Goal: Task Accomplishment & Management: Use online tool/utility

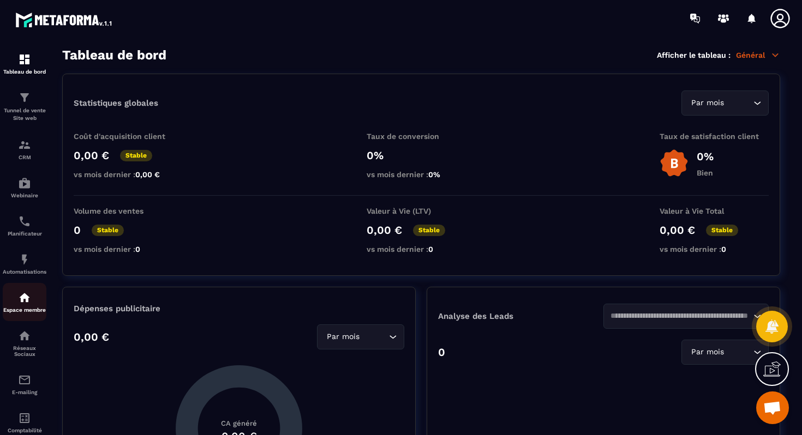
click at [19, 304] on img at bounding box center [24, 297] width 13 height 13
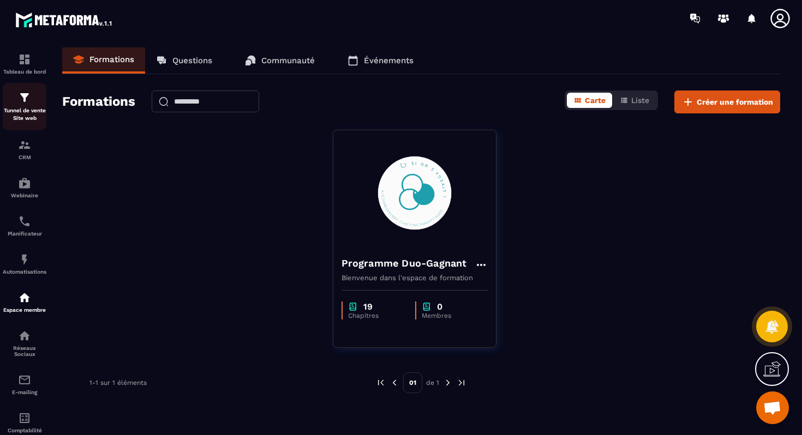
click at [26, 117] on p "Tunnel de vente Site web" at bounding box center [25, 114] width 44 height 15
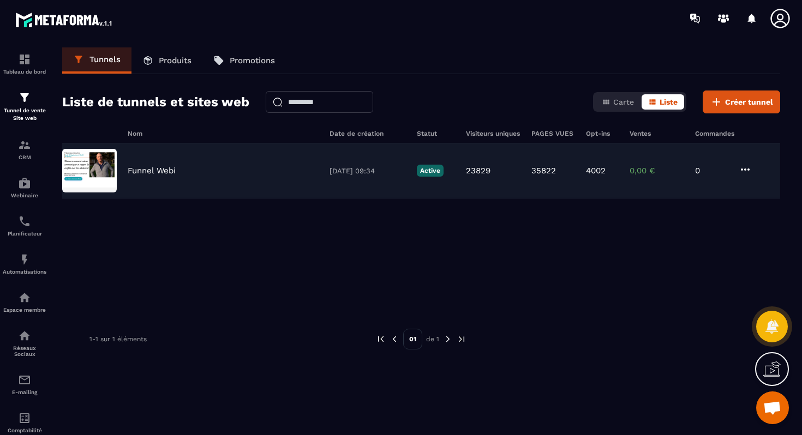
click at [183, 159] on div "Funnel Webi [DATE] 09:34 Active 23829 35822 4002 0,00 € 0" at bounding box center [421, 170] width 718 height 55
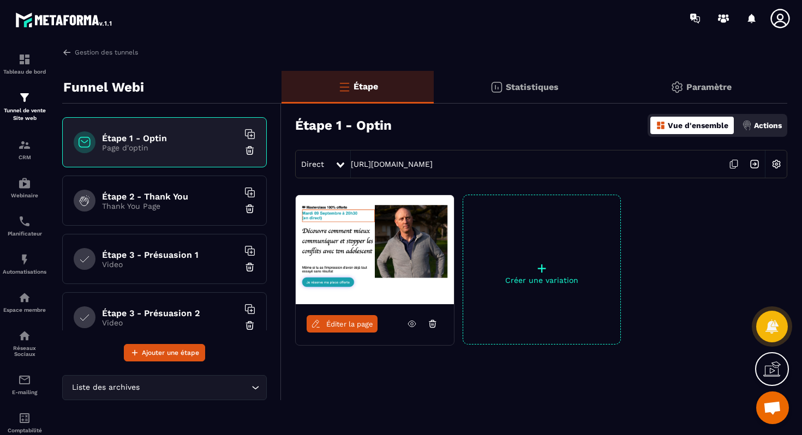
click at [192, 202] on p "Thank You Page" at bounding box center [170, 206] width 136 height 9
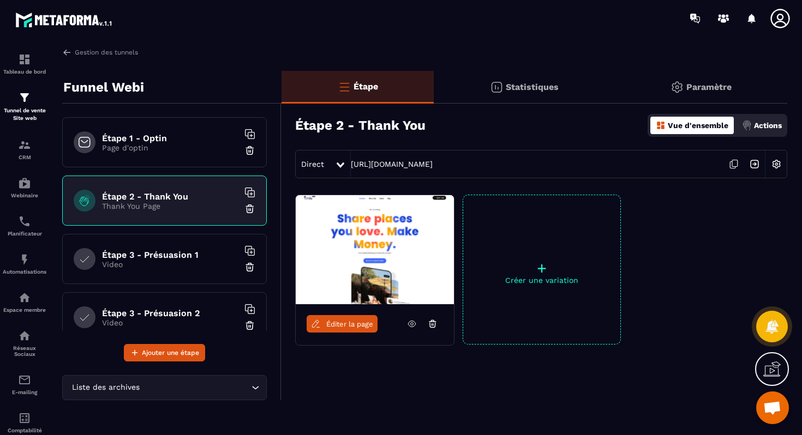
click at [411, 319] on link at bounding box center [412, 323] width 21 height 17
click at [733, 164] on icon at bounding box center [733, 164] width 21 height 21
click at [356, 323] on span "Éditer la page" at bounding box center [349, 324] width 47 height 8
